Goal: Check status: Check status

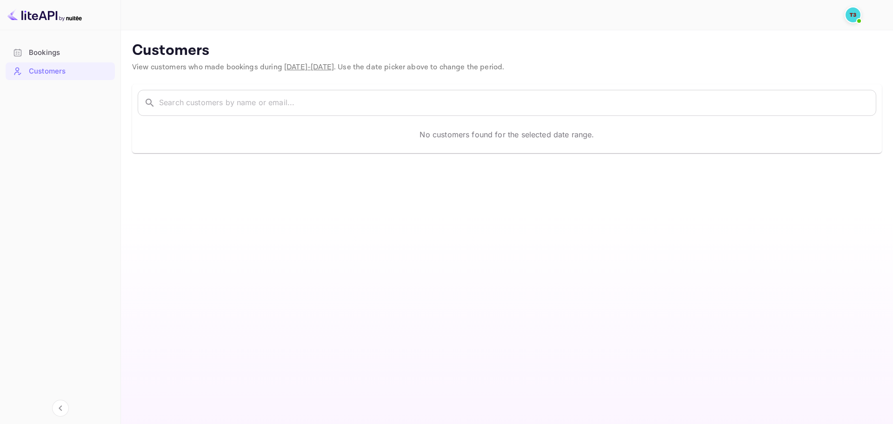
click at [90, 61] on div "Bookings" at bounding box center [60, 53] width 109 height 18
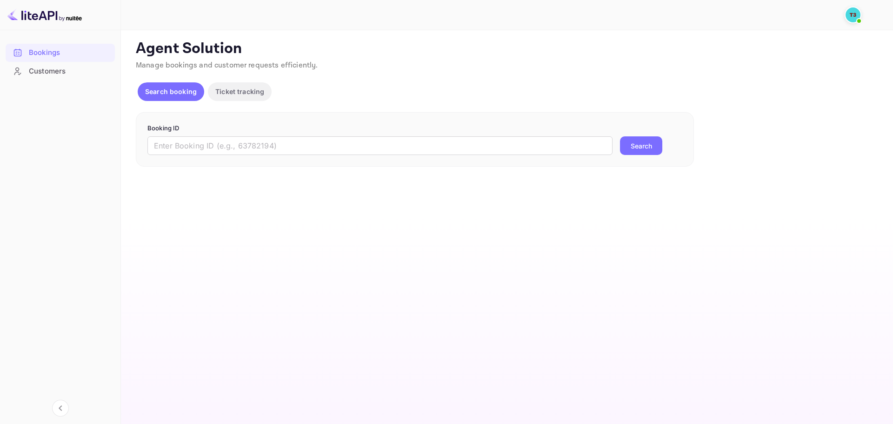
click at [643, 152] on button "Search" at bounding box center [641, 145] width 42 height 19
click at [596, 145] on input "text" at bounding box center [379, 145] width 465 height 19
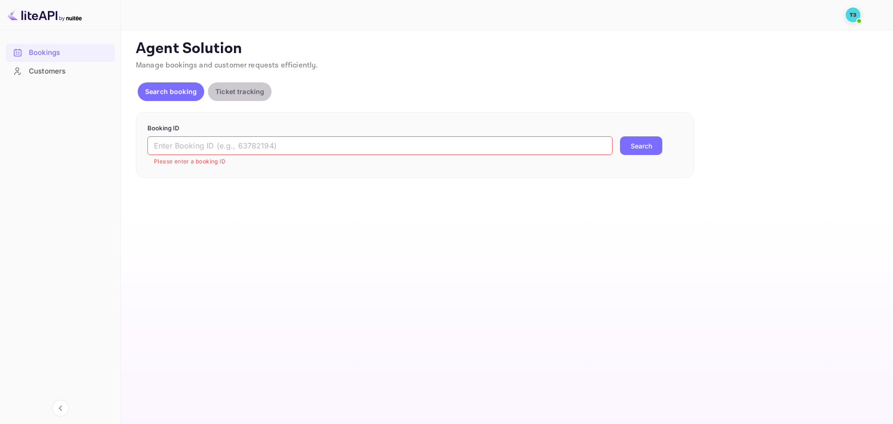
click at [262, 89] on button "Ticket tracking" at bounding box center [240, 91] width 64 height 19
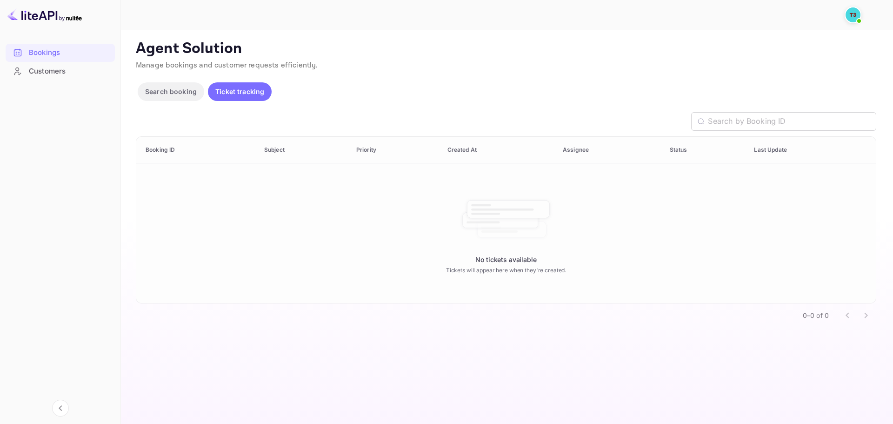
click at [191, 89] on p "Search booking" at bounding box center [171, 91] width 52 height 10
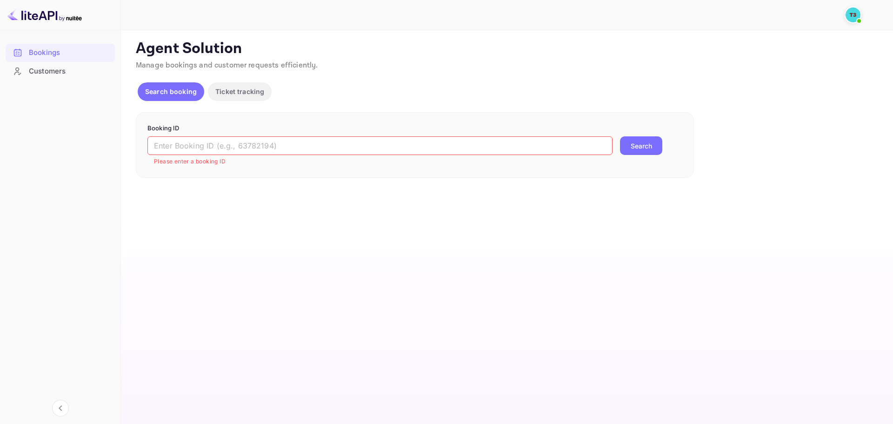
click at [846, 13] on img at bounding box center [852, 14] width 15 height 15
click at [750, 45] on img at bounding box center [748, 51] width 17 height 17
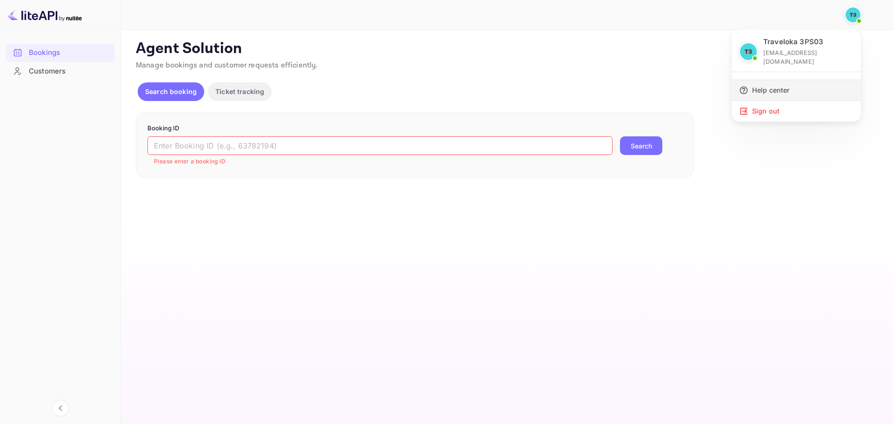
click at [756, 80] on div "Help center" at bounding box center [795, 90] width 129 height 20
